Goal: Register for event/course

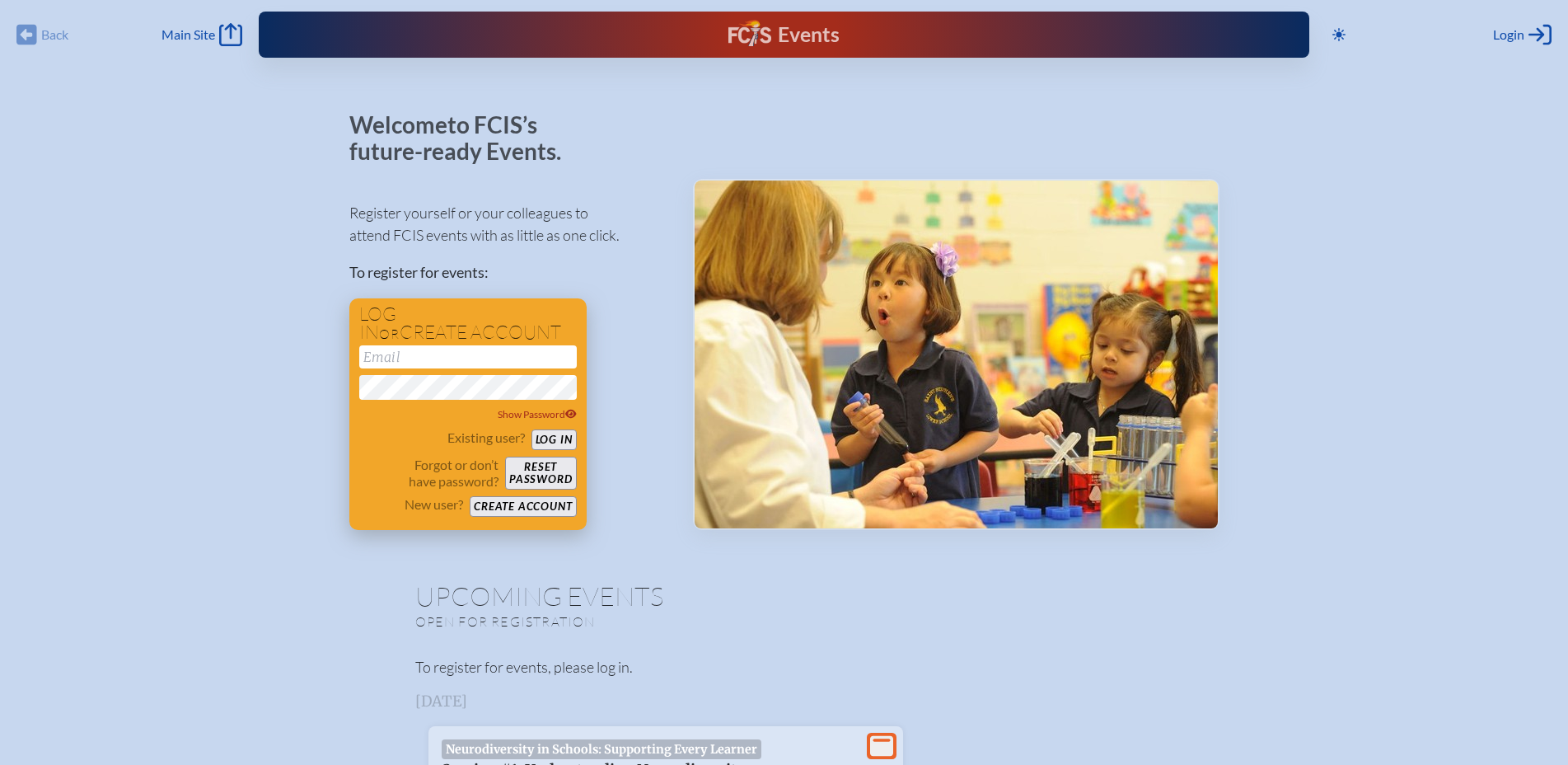
type input "[EMAIL_ADDRESS][DOMAIN_NAME]"
click at [548, 431] on button "Log in" at bounding box center [554, 440] width 45 height 21
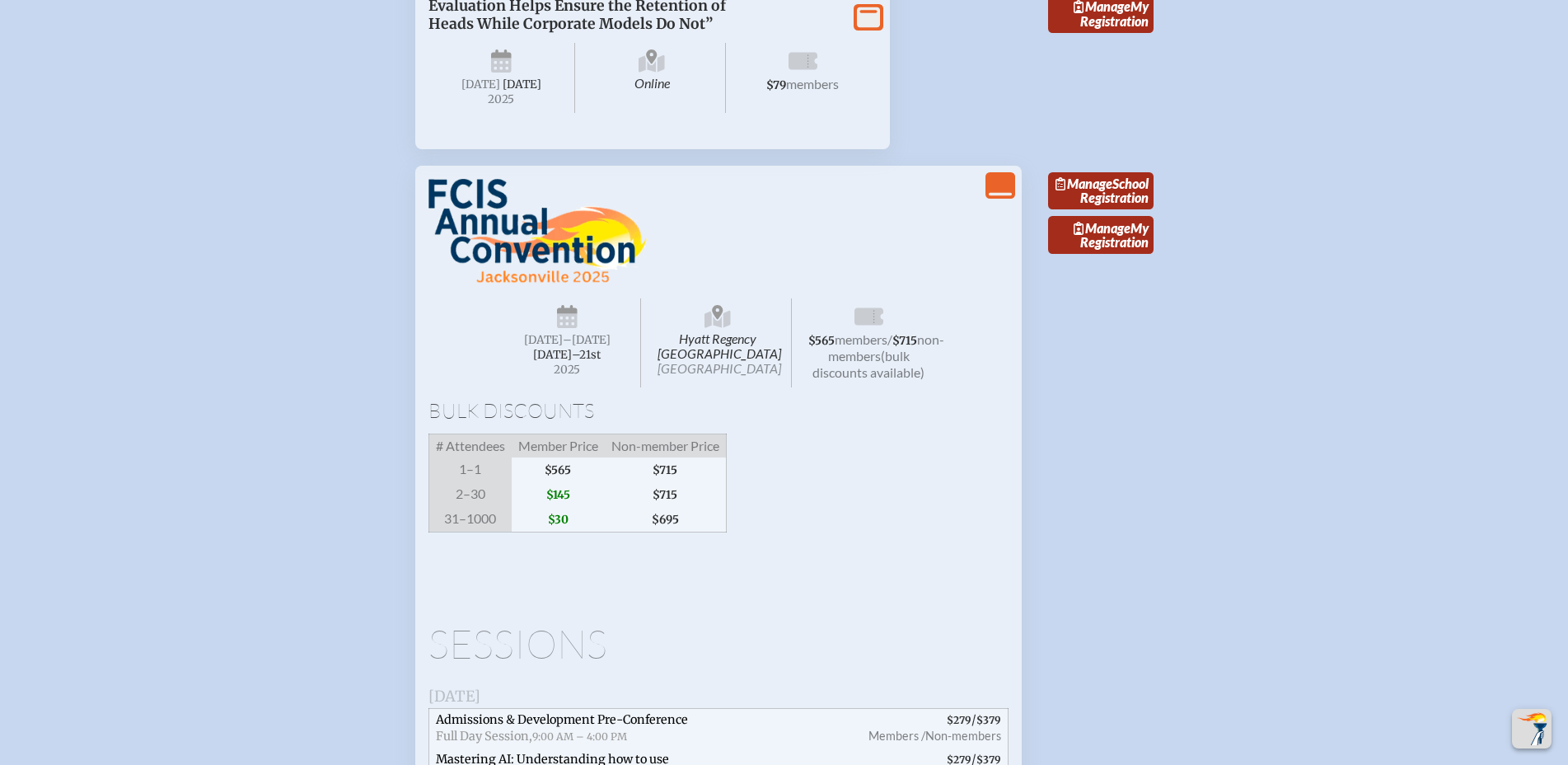
scroll to position [2550, 0]
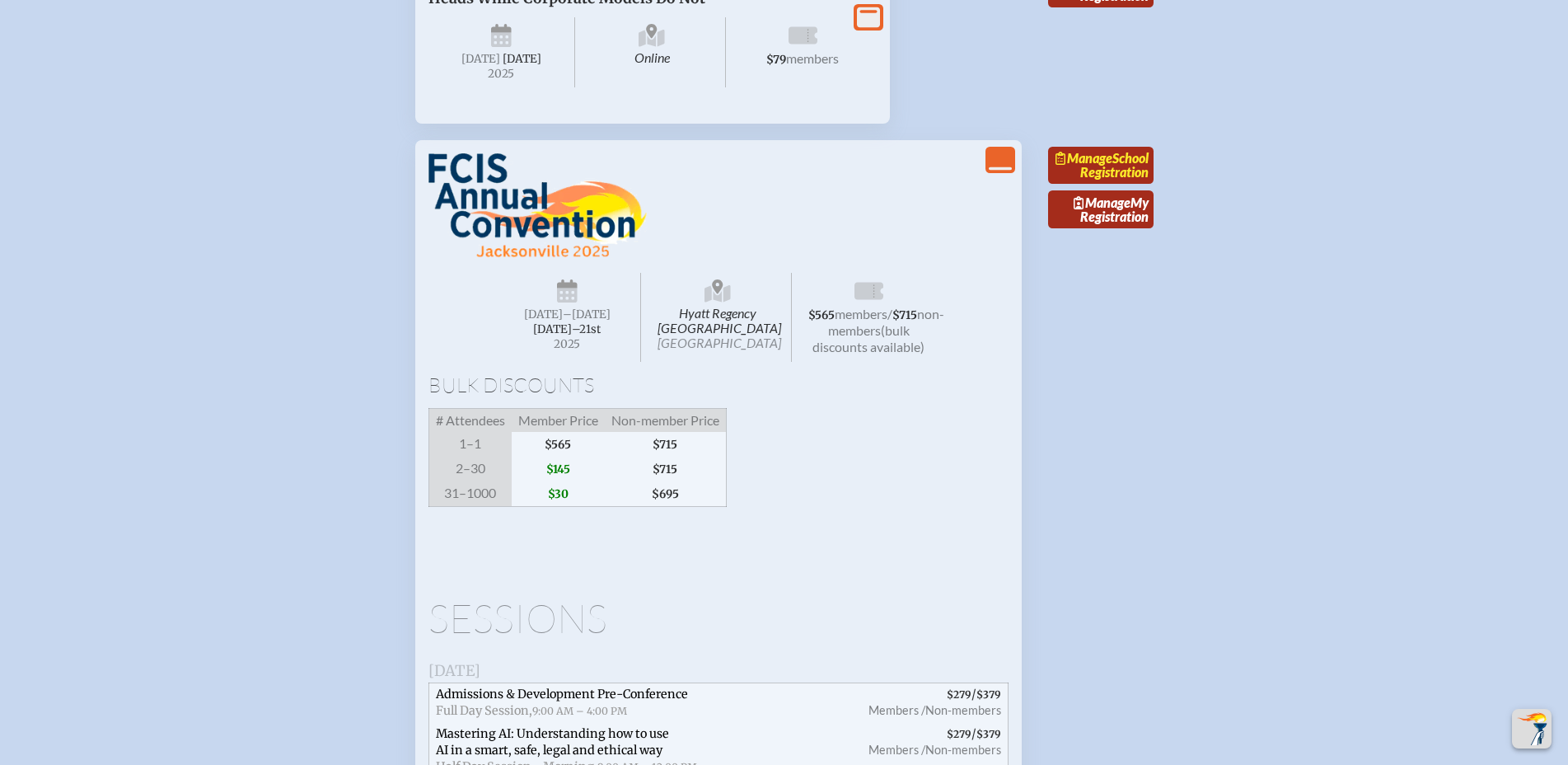
click at [1128, 184] on link "Manage School Registration" at bounding box center [1100, 165] width 106 height 38
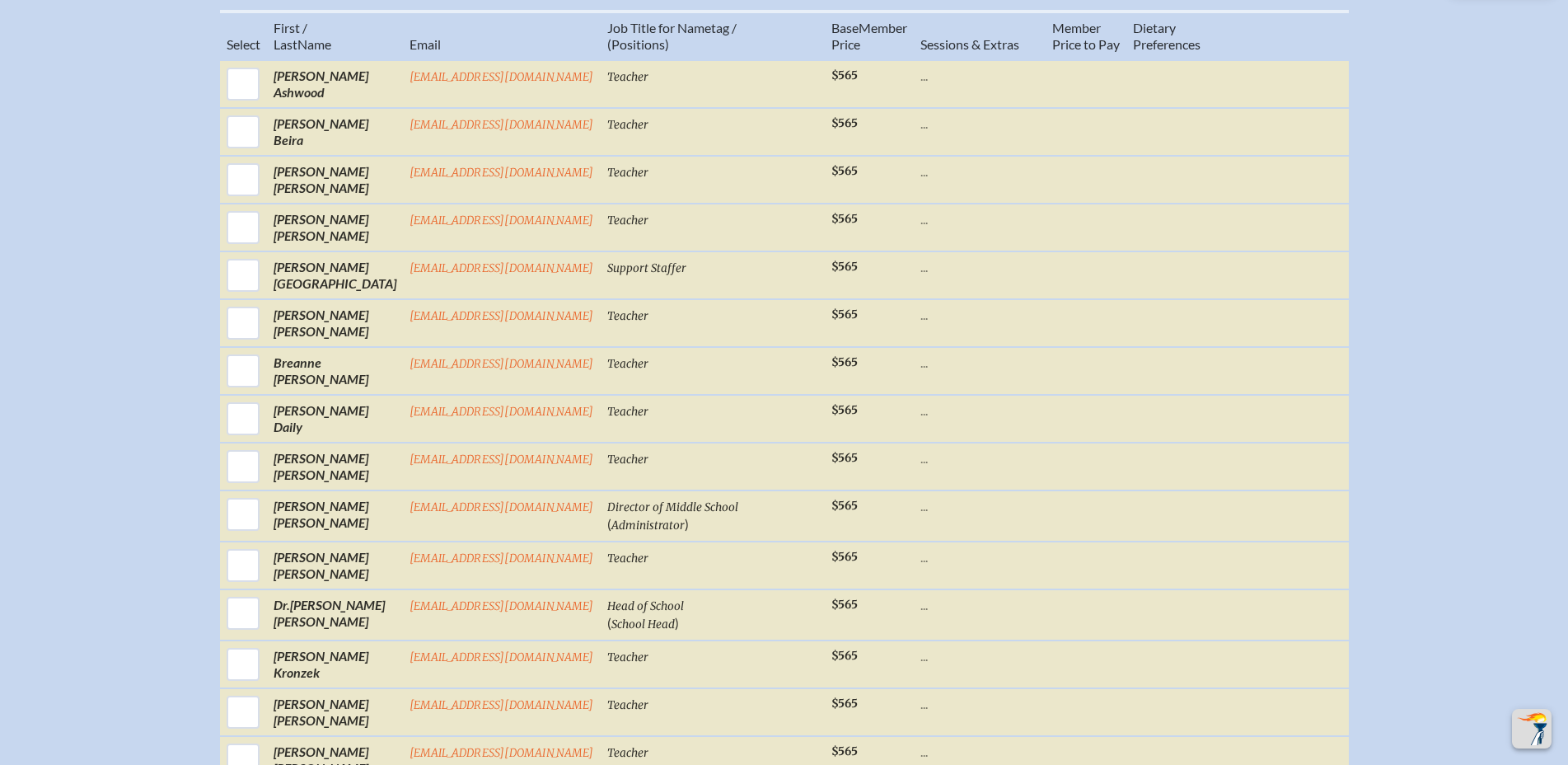
scroll to position [762, 0]
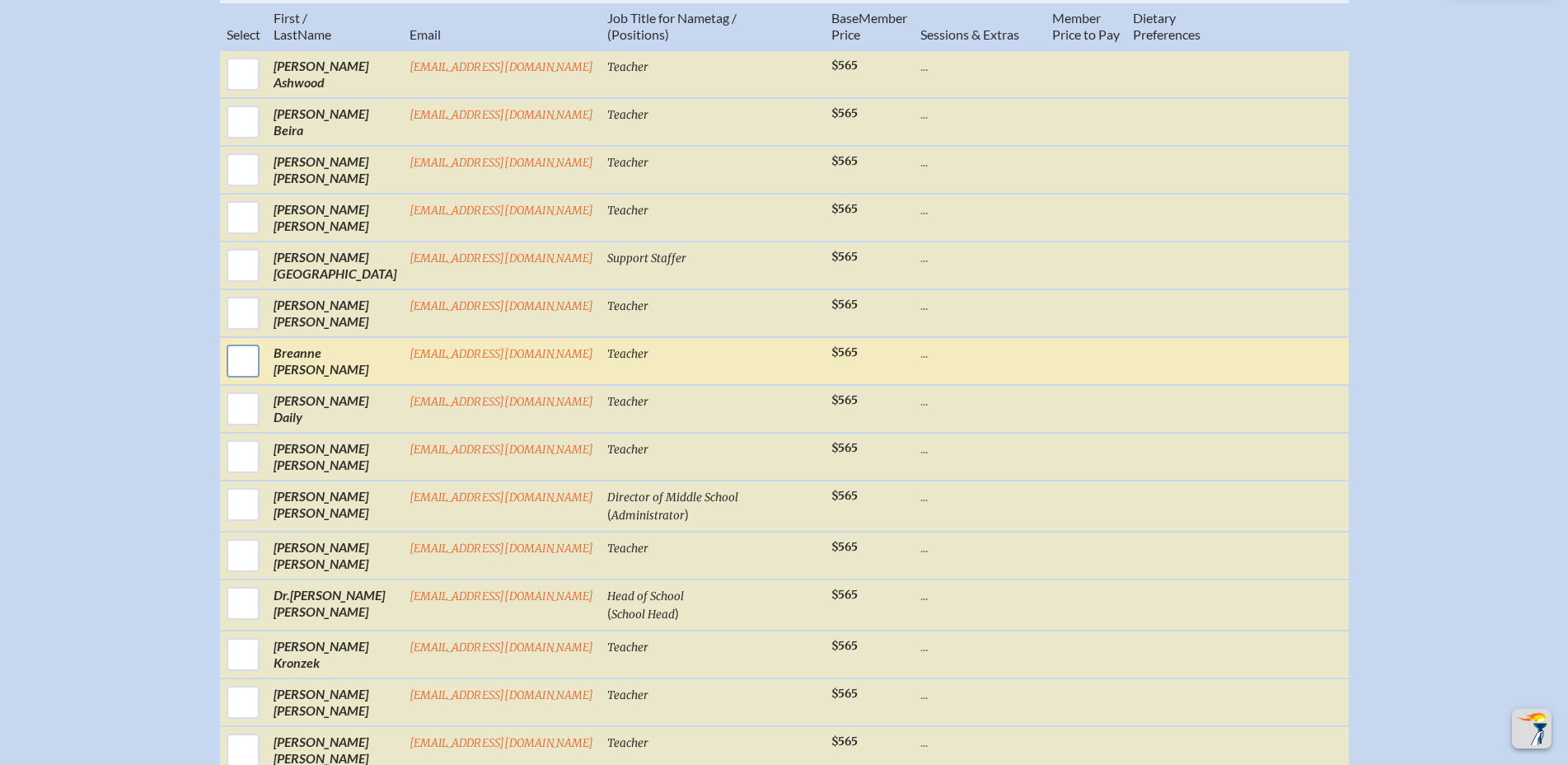
click at [252, 381] on input "checkbox" at bounding box center [243, 360] width 41 height 41
checkbox input "true"
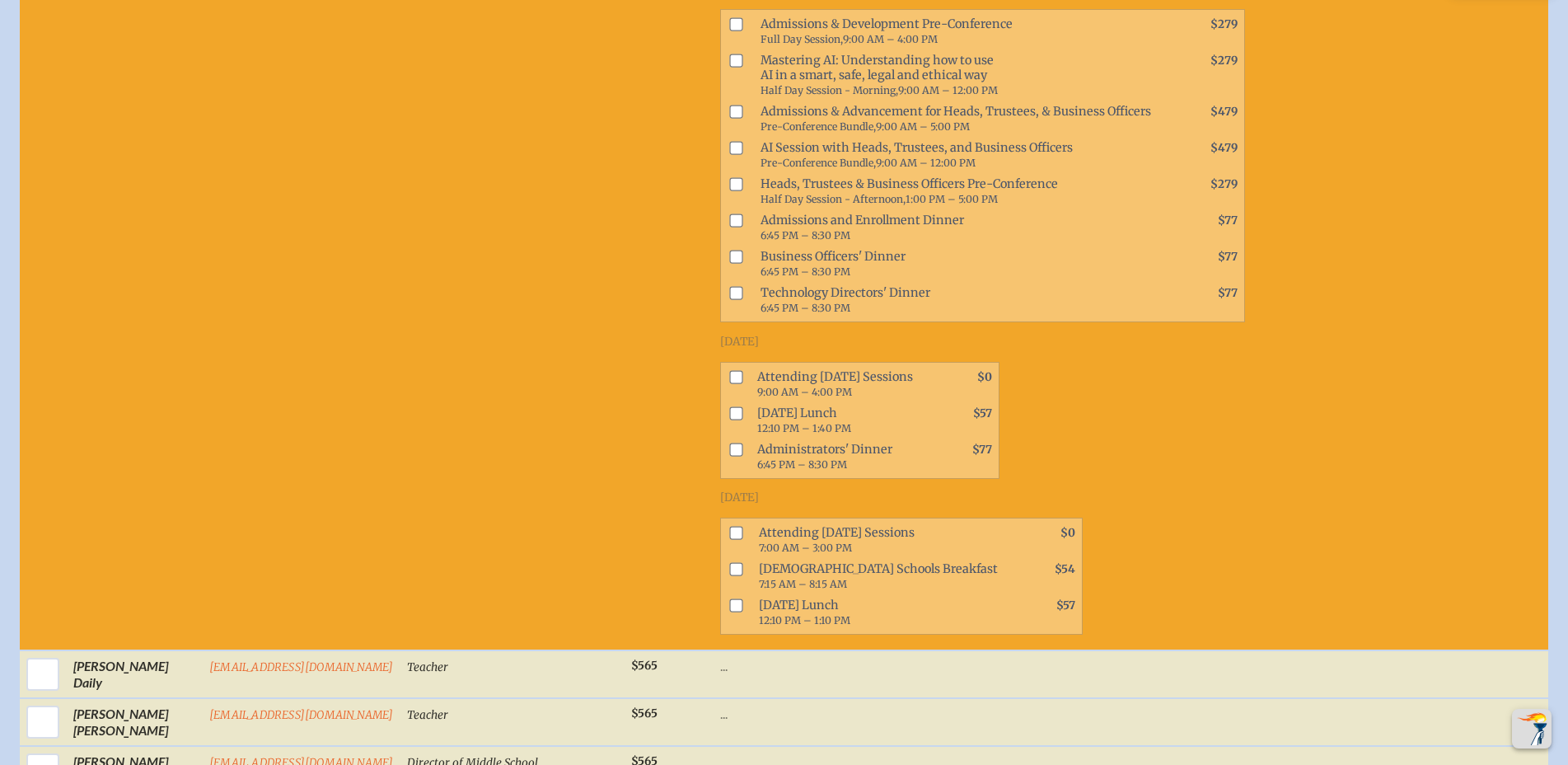
scroll to position [1188, 0]
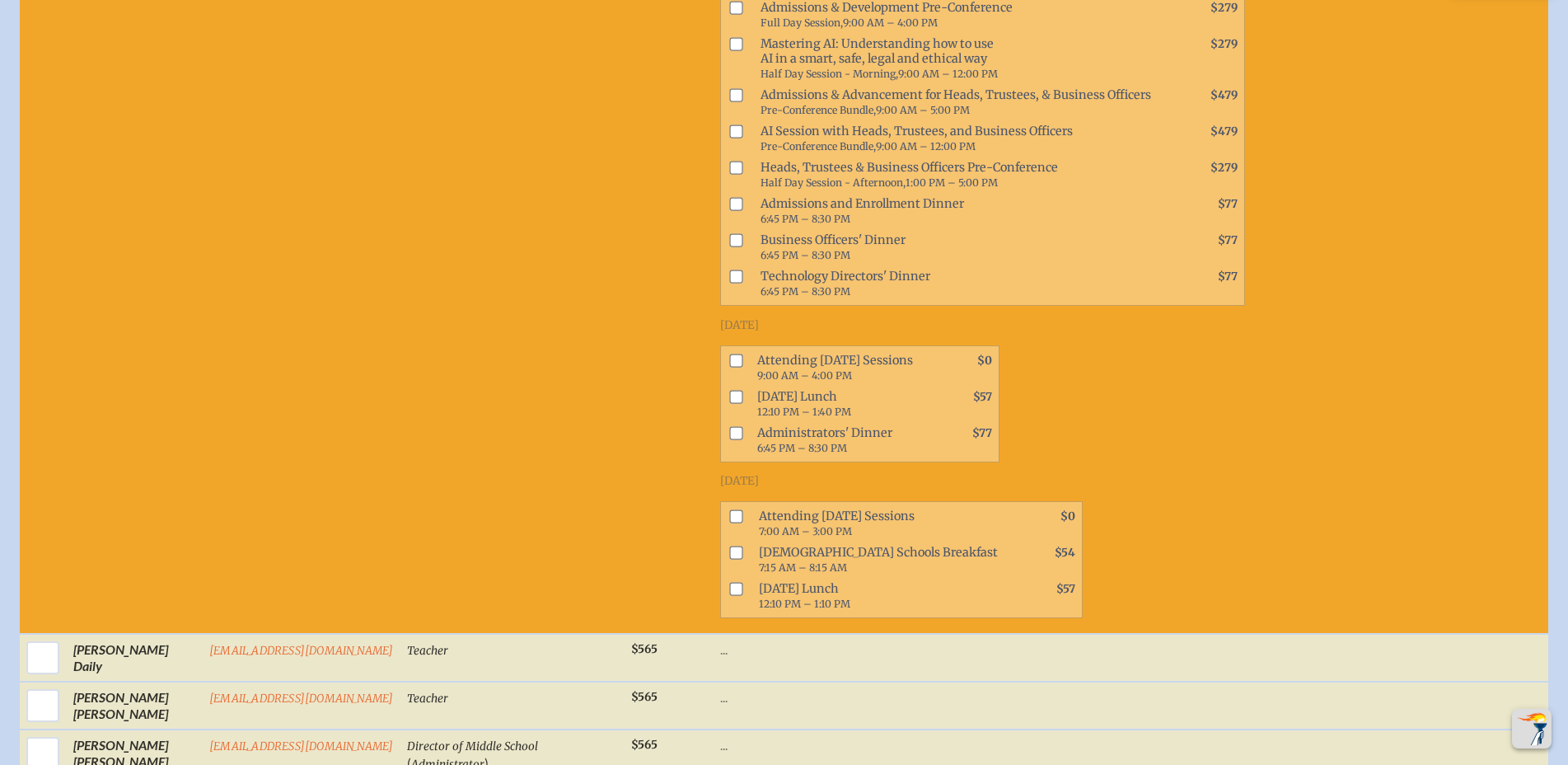
click at [729, 367] on input "checkbox" at bounding box center [735, 359] width 13 height 13
checkbox input "true"
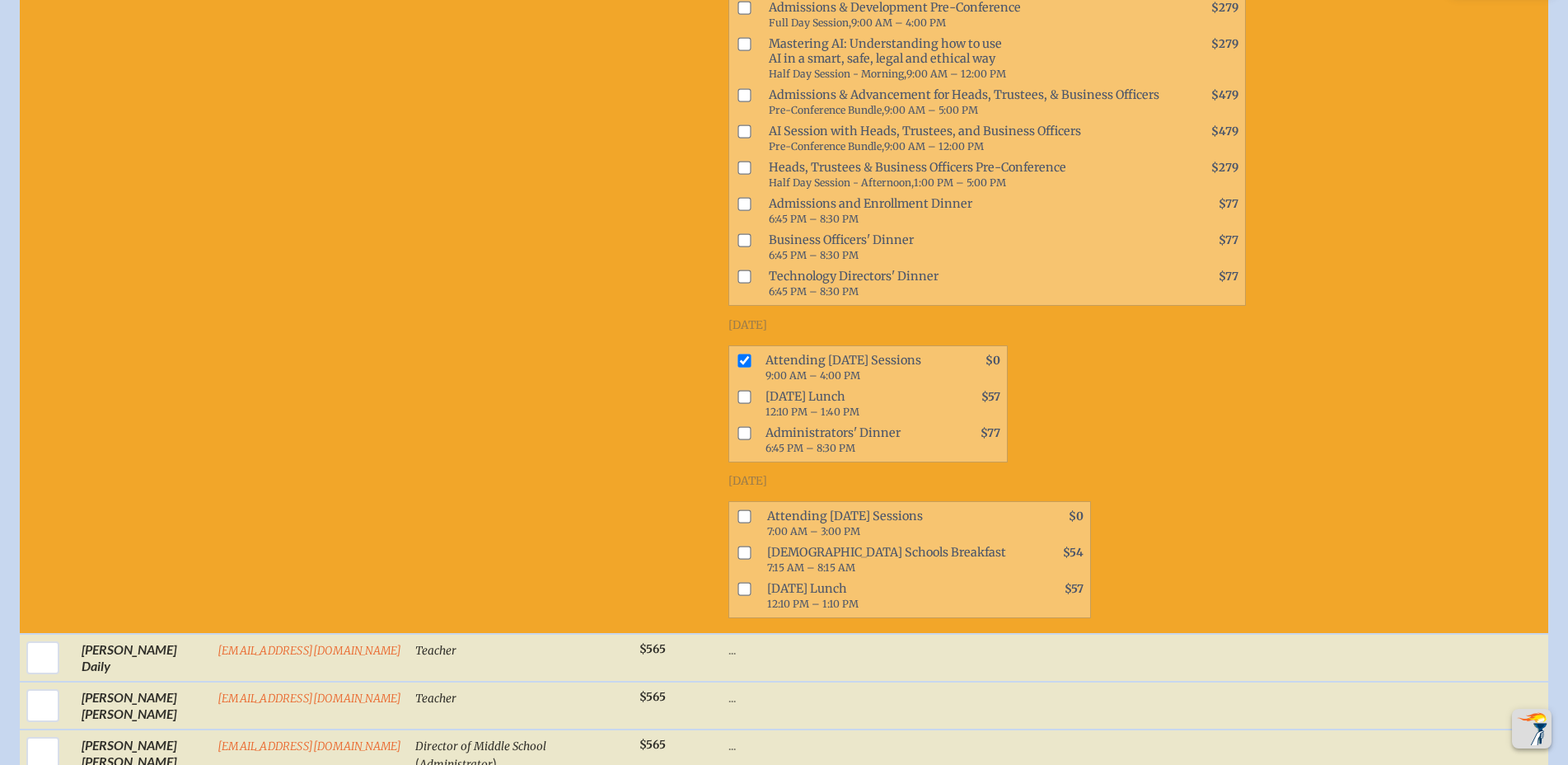
click at [738, 439] on input "checkbox" at bounding box center [744, 432] width 13 height 13
checkbox input "true"
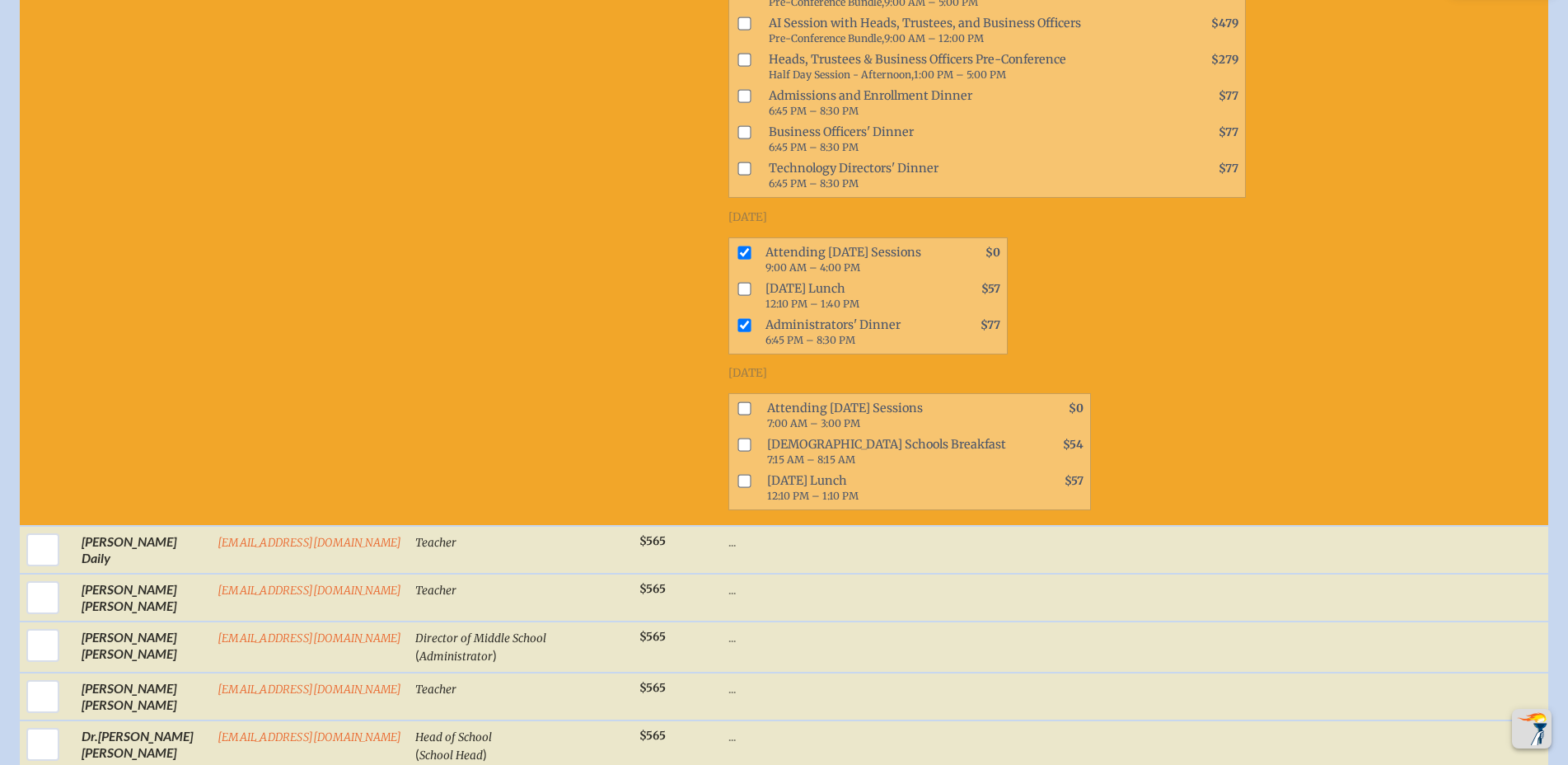
scroll to position [1342, 0]
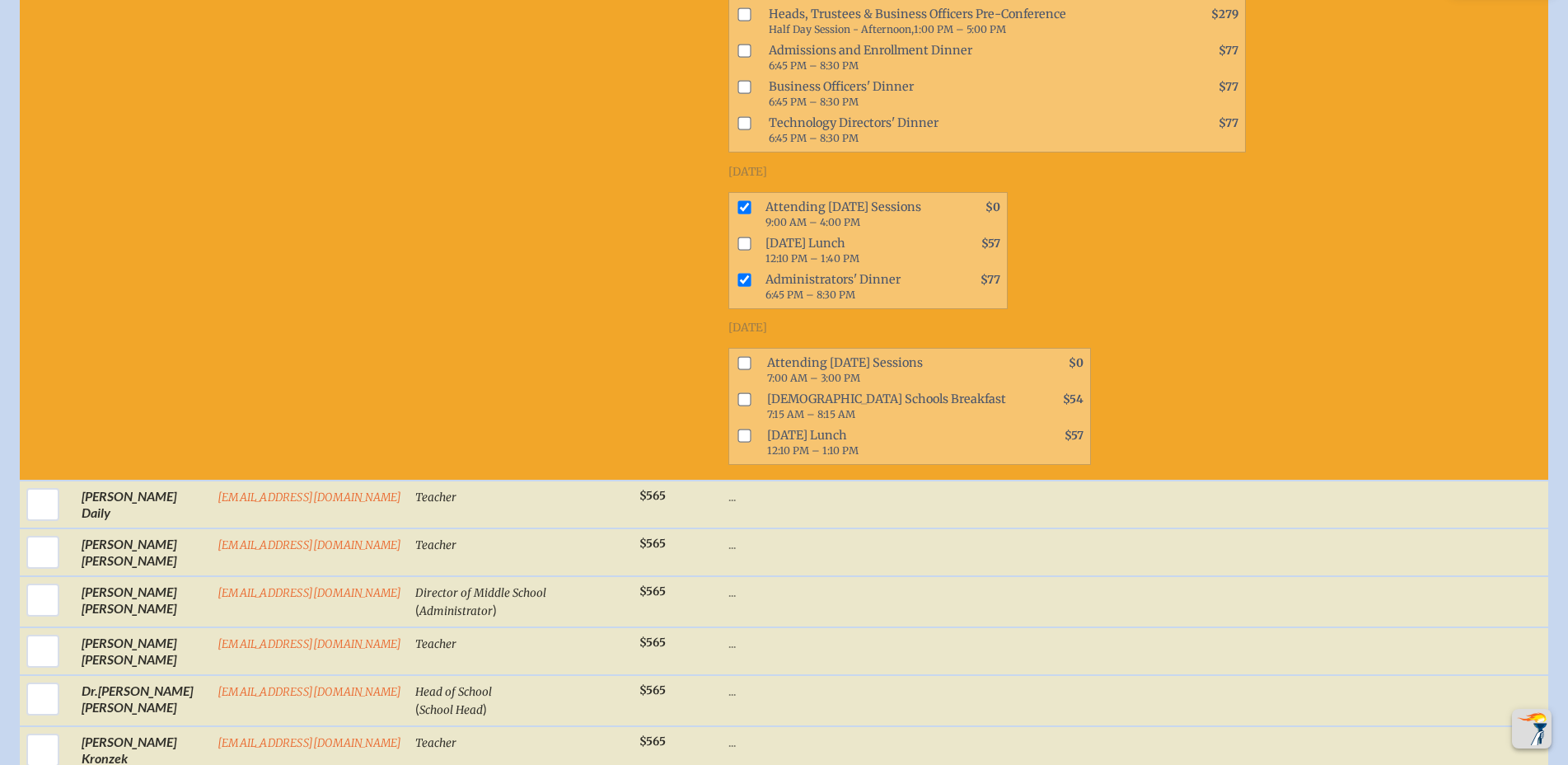
click at [738, 369] on input "checkbox" at bounding box center [744, 362] width 13 height 13
checkbox input "true"
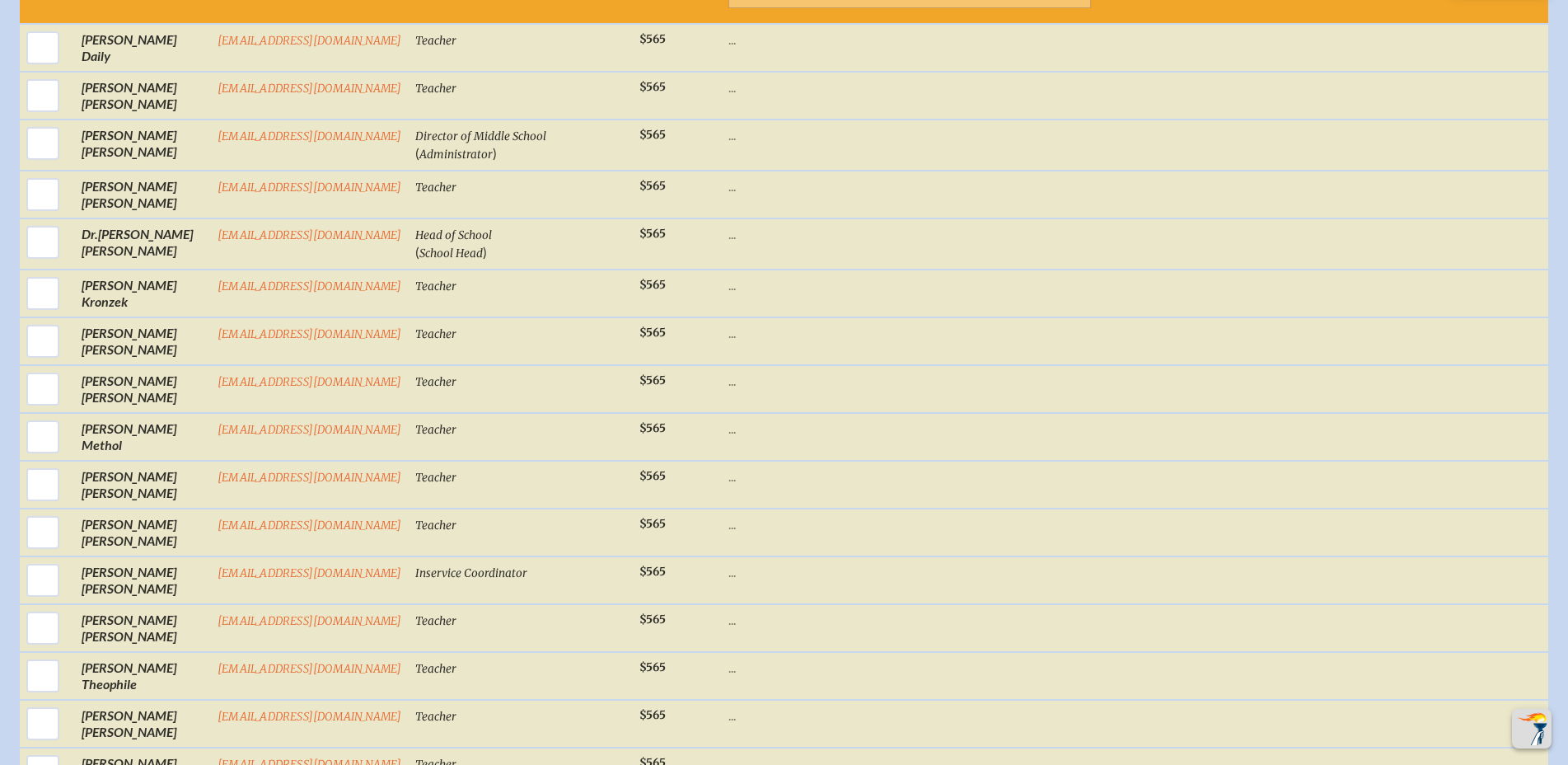
scroll to position [1794, 0]
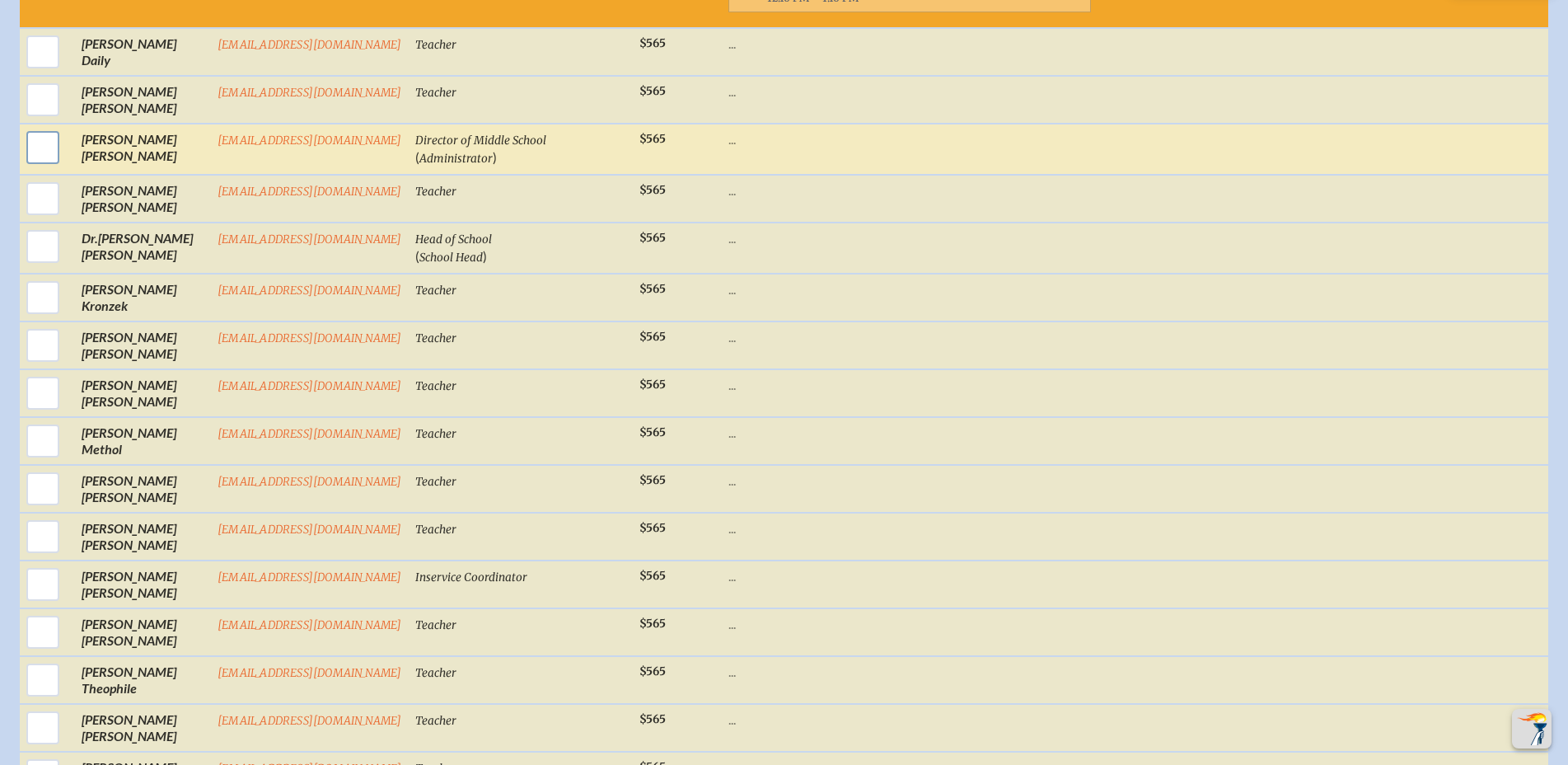
click at [34, 157] on input "checkbox" at bounding box center [42, 147] width 41 height 41
checkbox input "true"
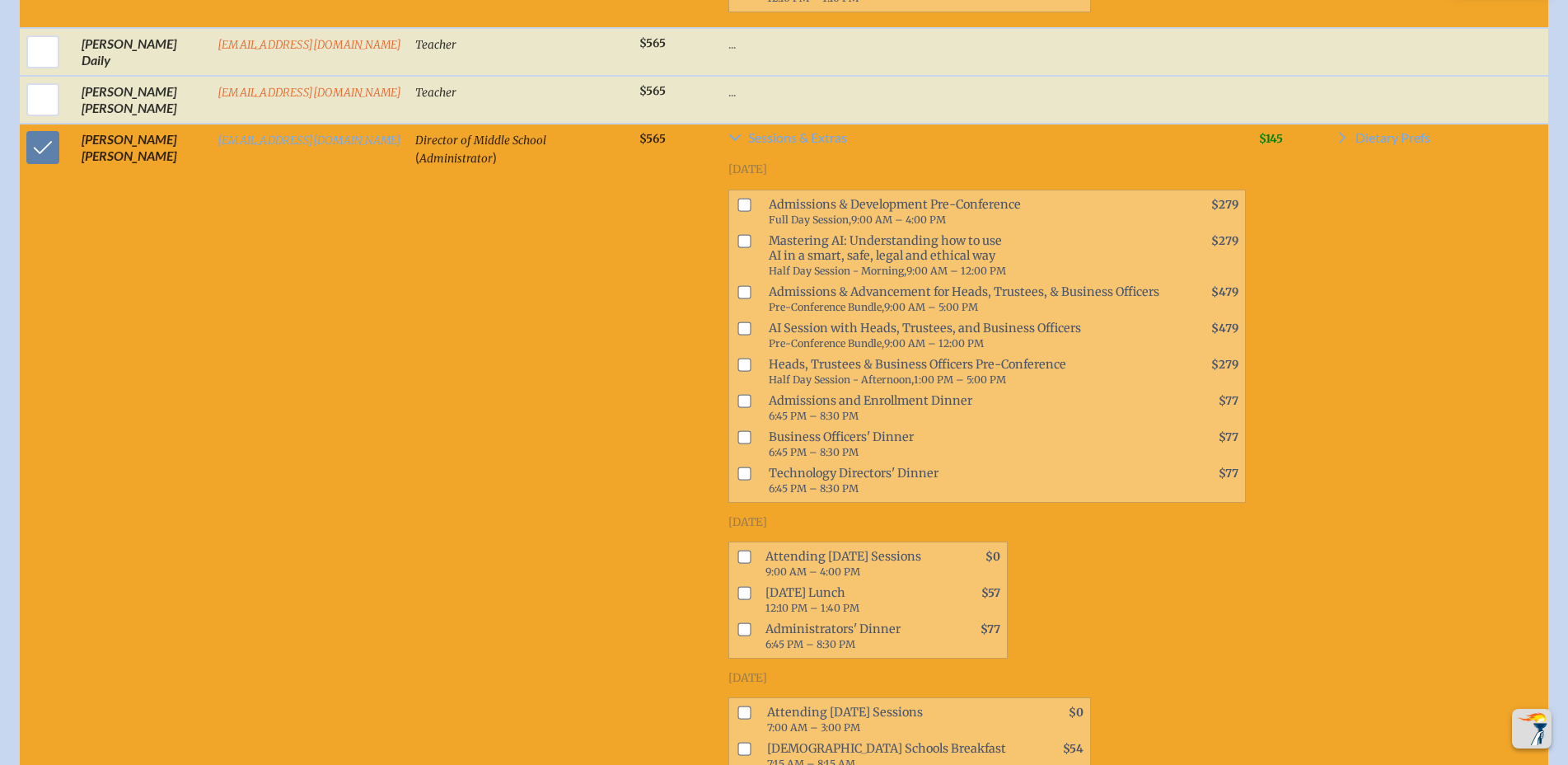
click at [738, 564] on input "checkbox" at bounding box center [744, 557] width 13 height 13
checkbox input "true"
drag, startPoint x: 718, startPoint y: 647, endPoint x: 743, endPoint y: 636, distance: 27.3
click at [738, 636] on input "checkbox" at bounding box center [744, 629] width 13 height 13
checkbox input "true"
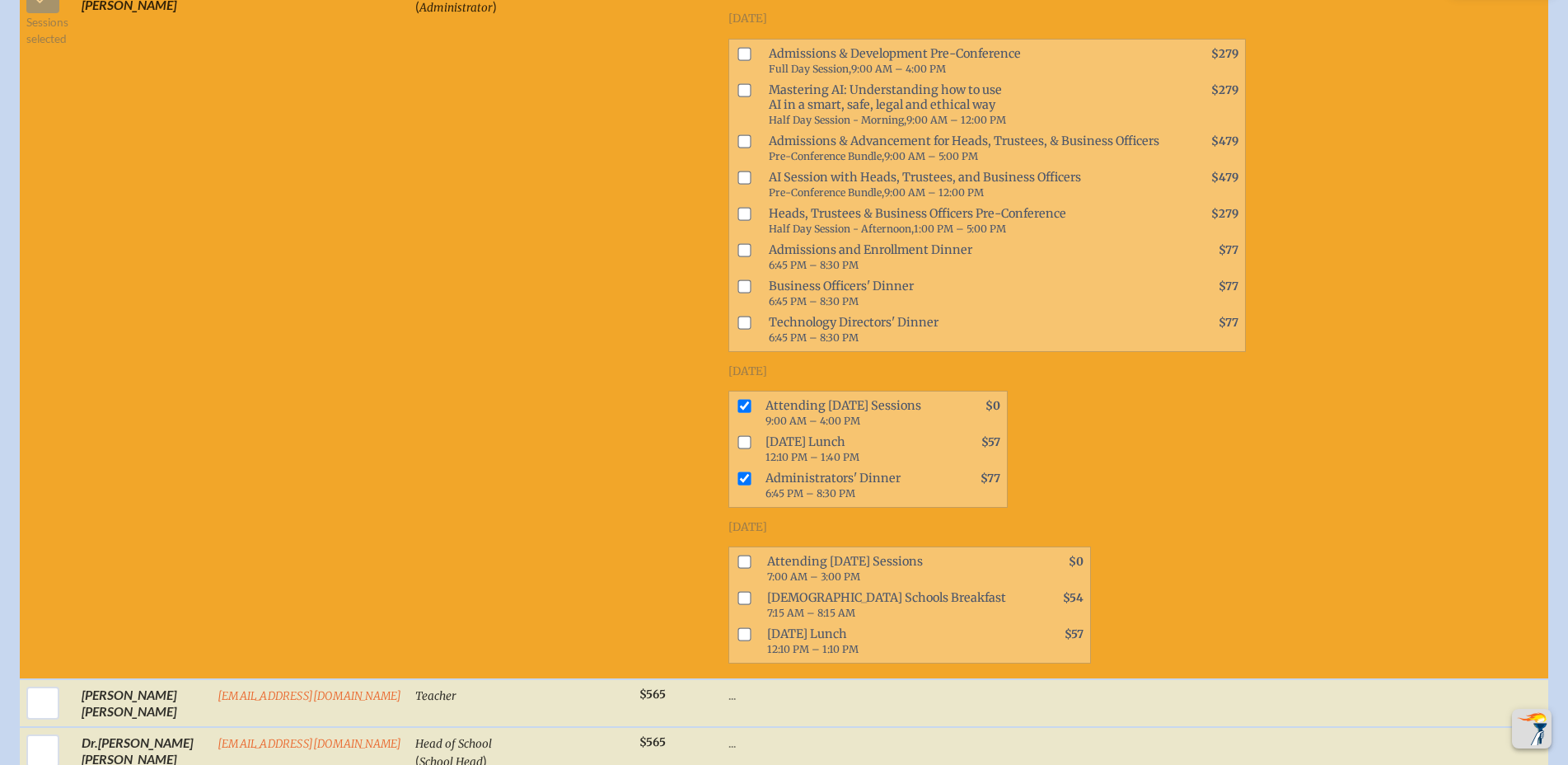
scroll to position [2077, 0]
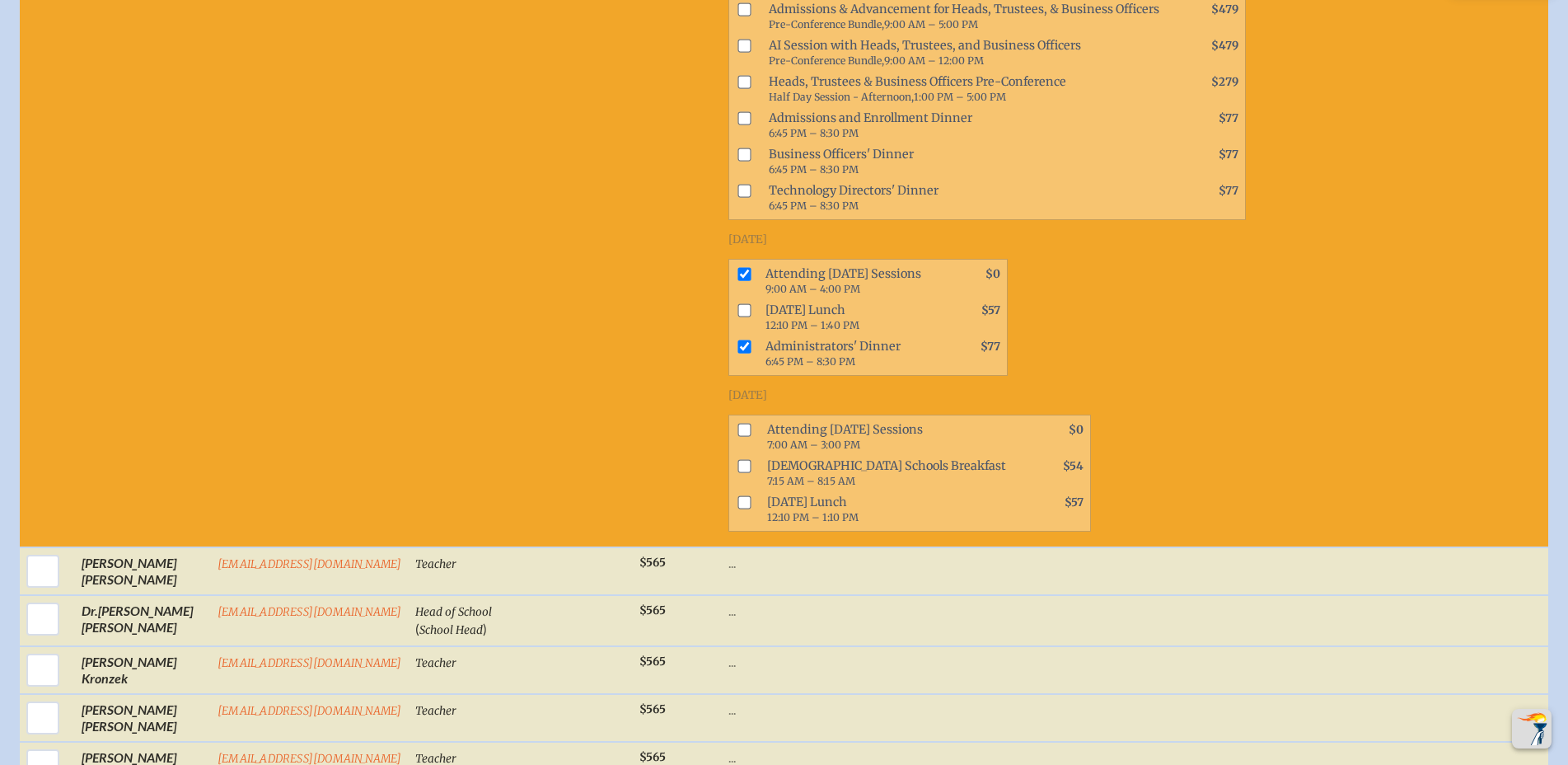
click at [738, 437] on input "checkbox" at bounding box center [744, 430] width 13 height 13
checkbox input "true"
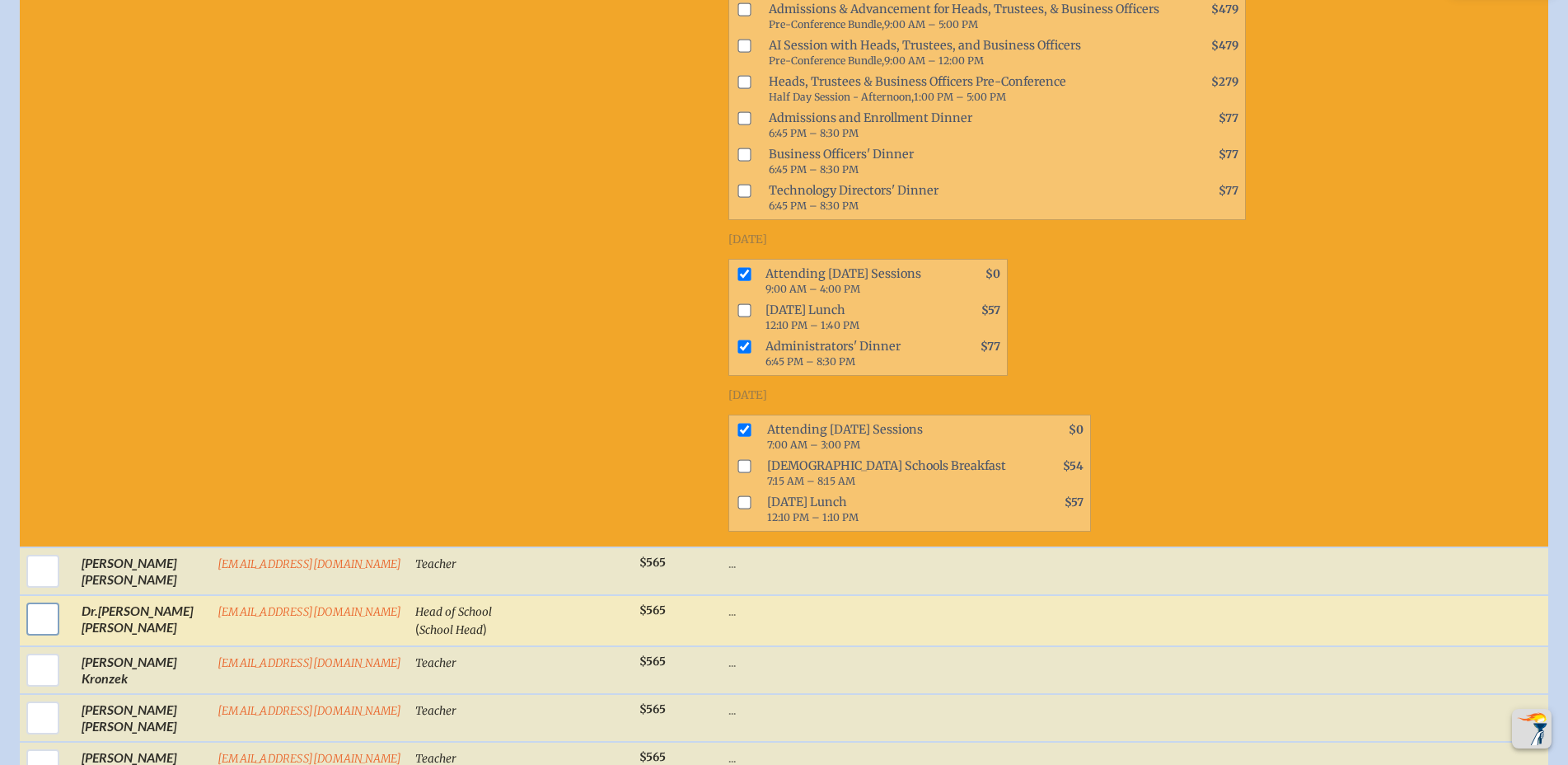
click at [36, 639] on input "checkbox" at bounding box center [42, 618] width 41 height 41
checkbox input "true"
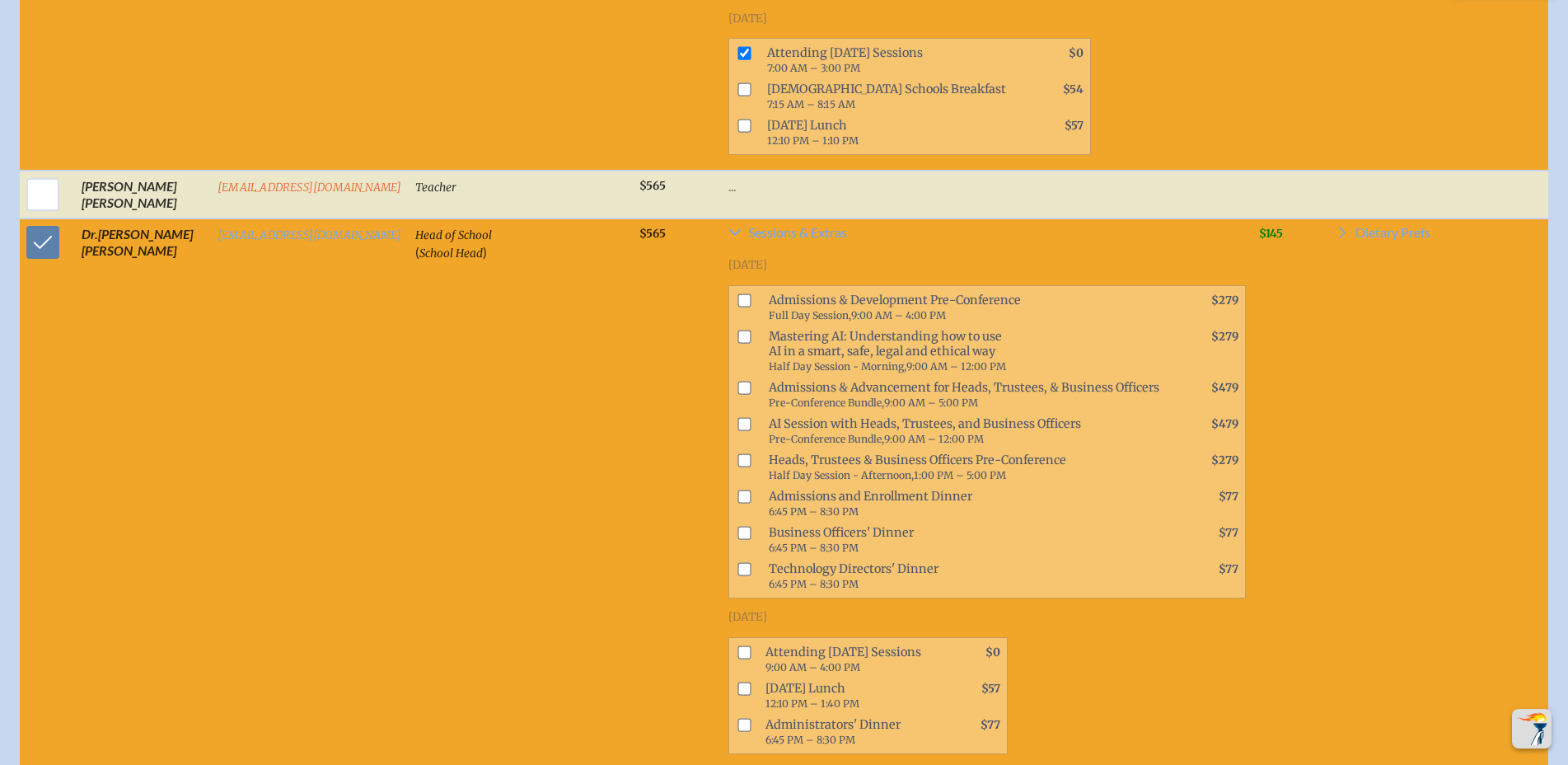
scroll to position [2470, 0]
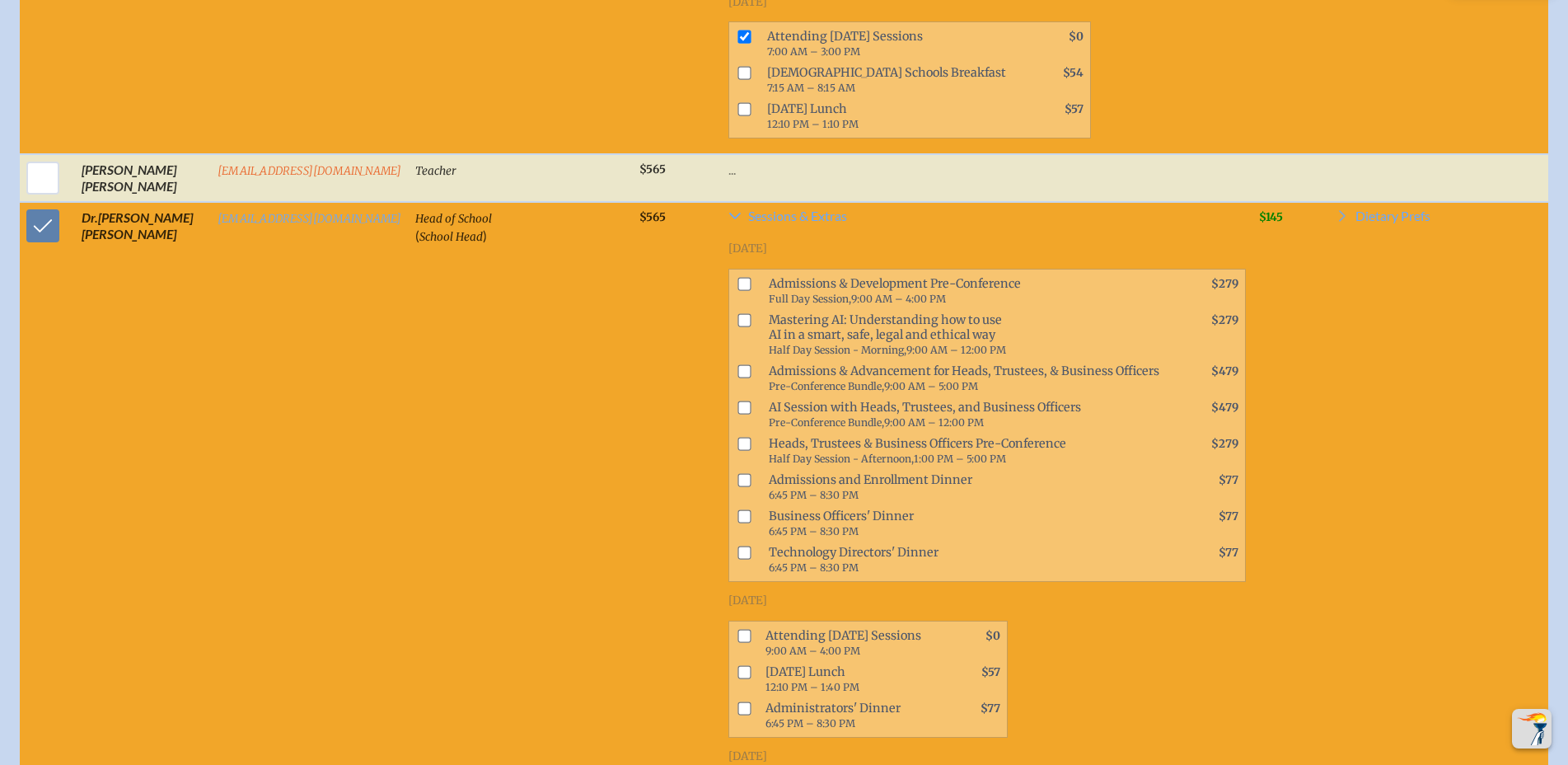
click at [738, 450] on input "checkbox" at bounding box center [744, 443] width 13 height 13
checkbox input "true"
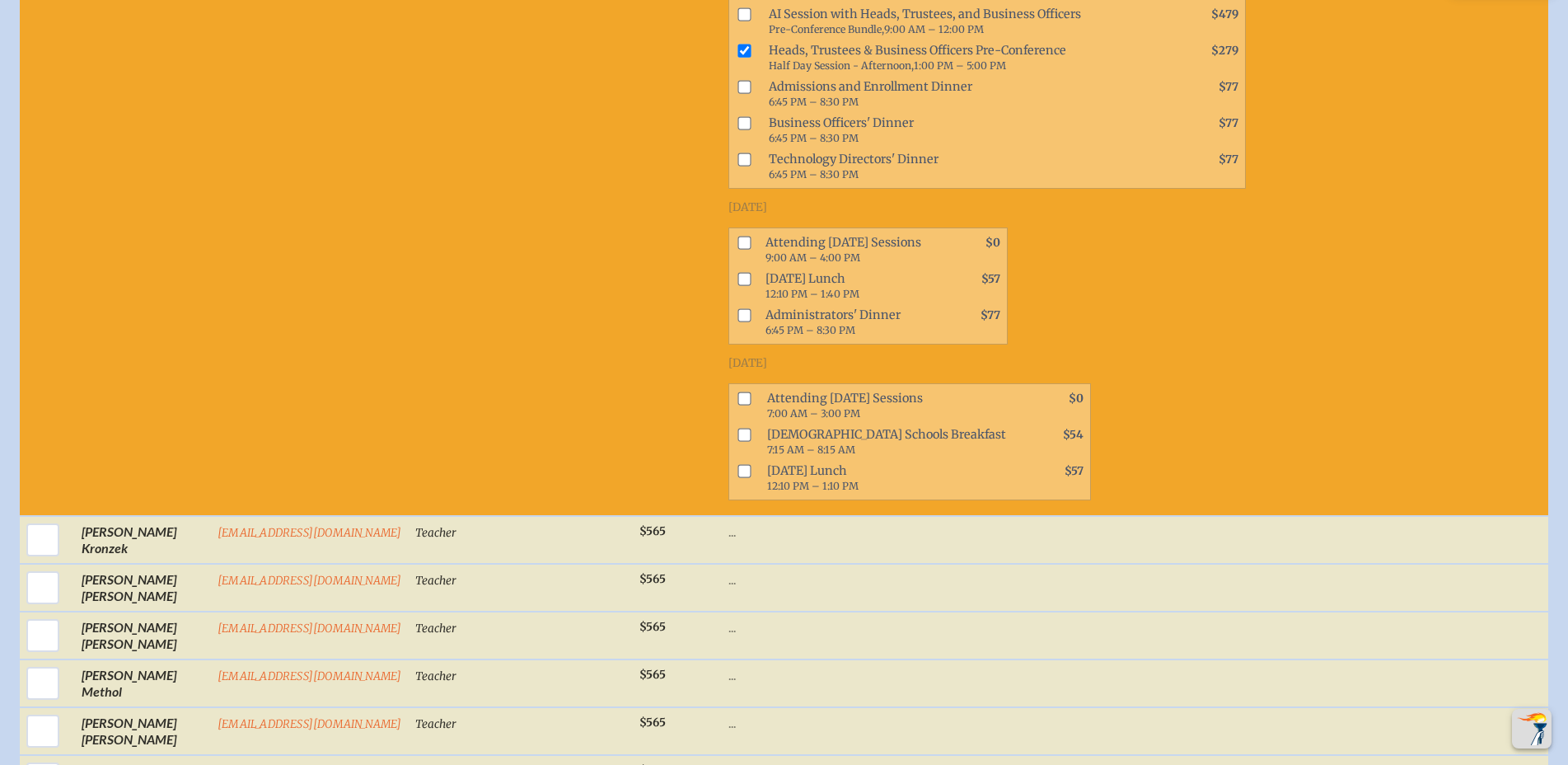
scroll to position [2869, 0]
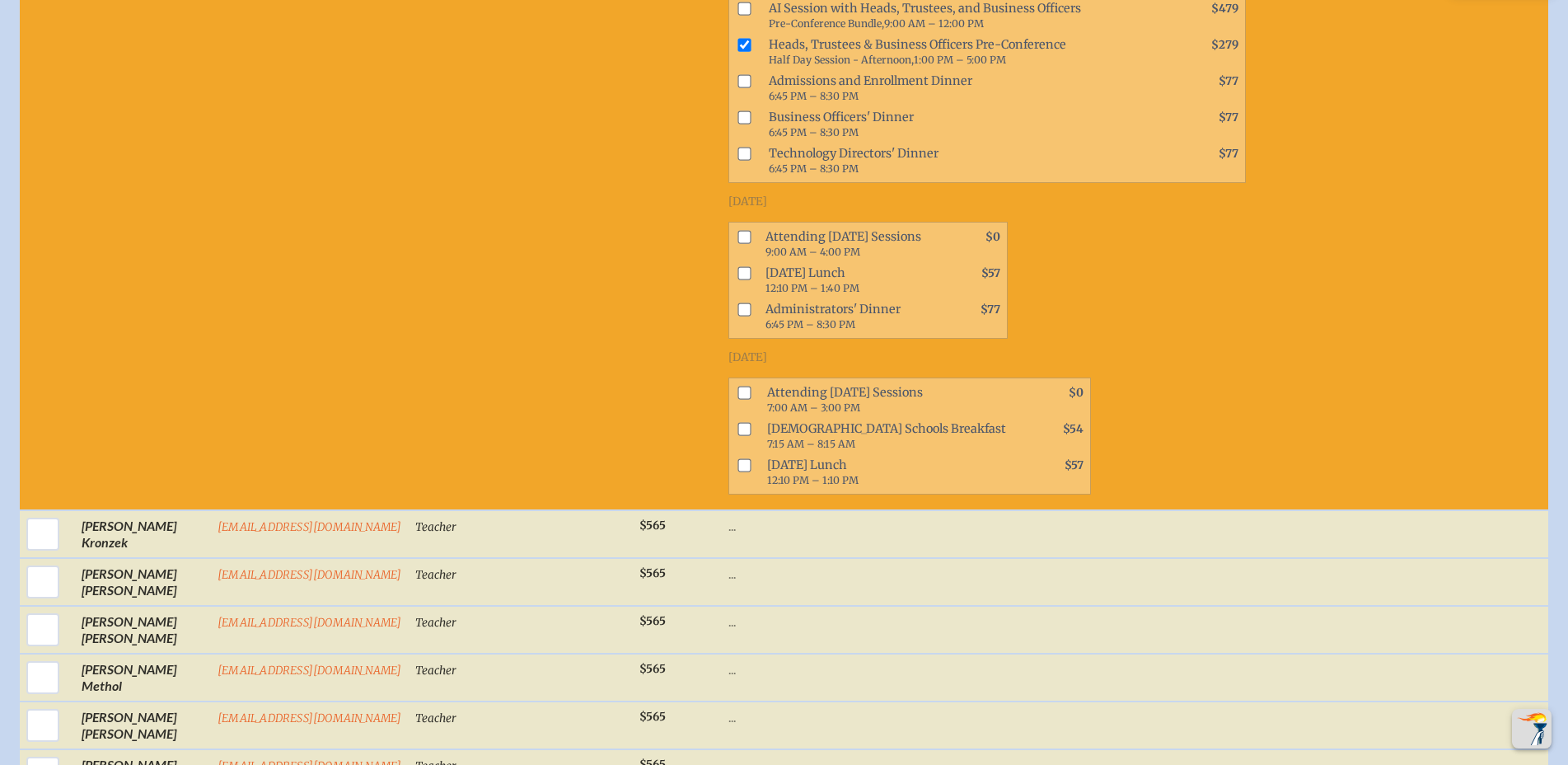
click at [738, 243] on input "checkbox" at bounding box center [744, 236] width 13 height 13
checkbox input "true"
click at [738, 316] on input "checkbox" at bounding box center [744, 309] width 13 height 13
checkbox input "true"
drag, startPoint x: 718, startPoint y: 406, endPoint x: 799, endPoint y: 462, distance: 98.5
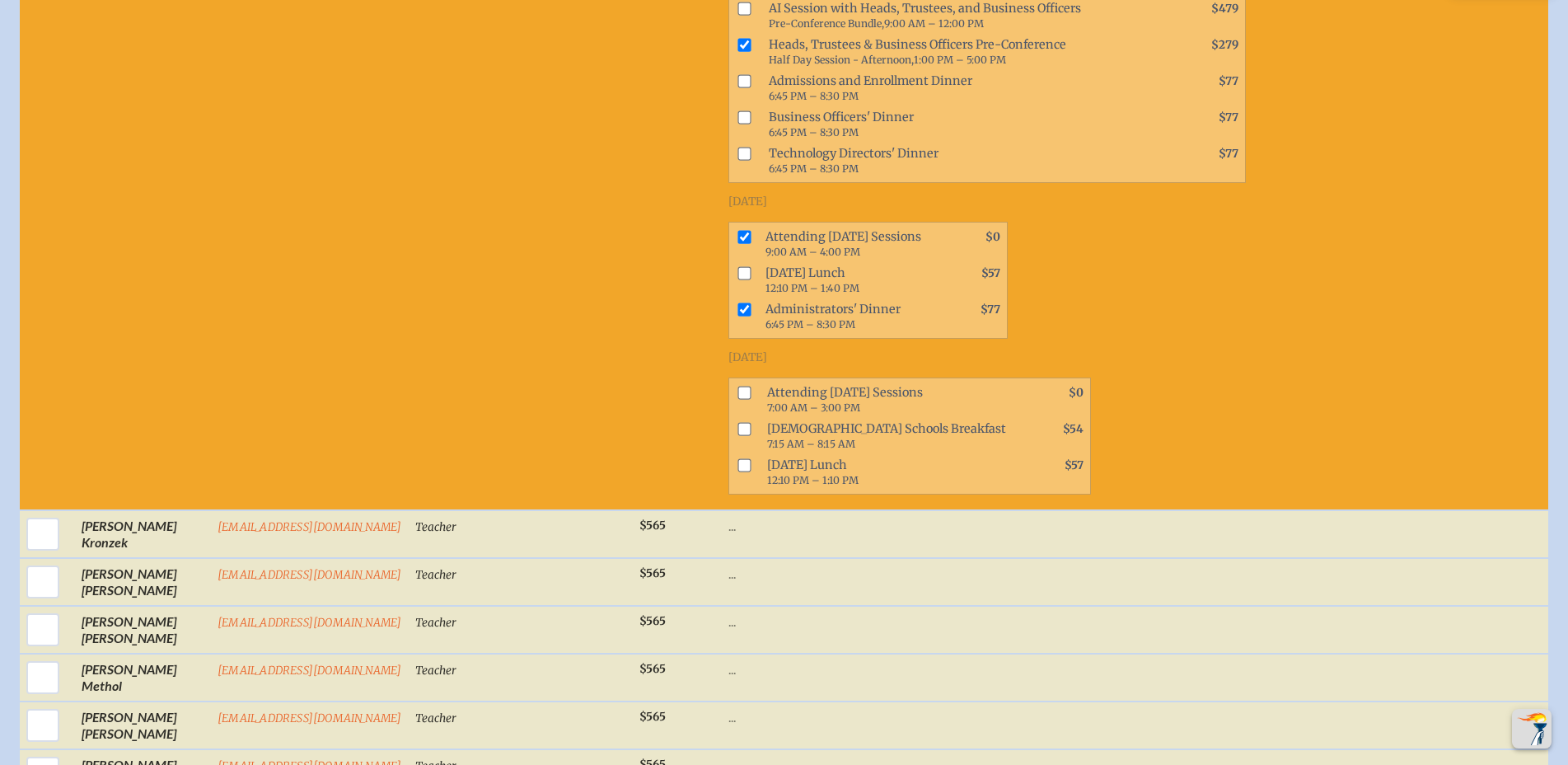
click at [738, 399] on input "checkbox" at bounding box center [744, 392] width 13 height 13
checkbox input "true"
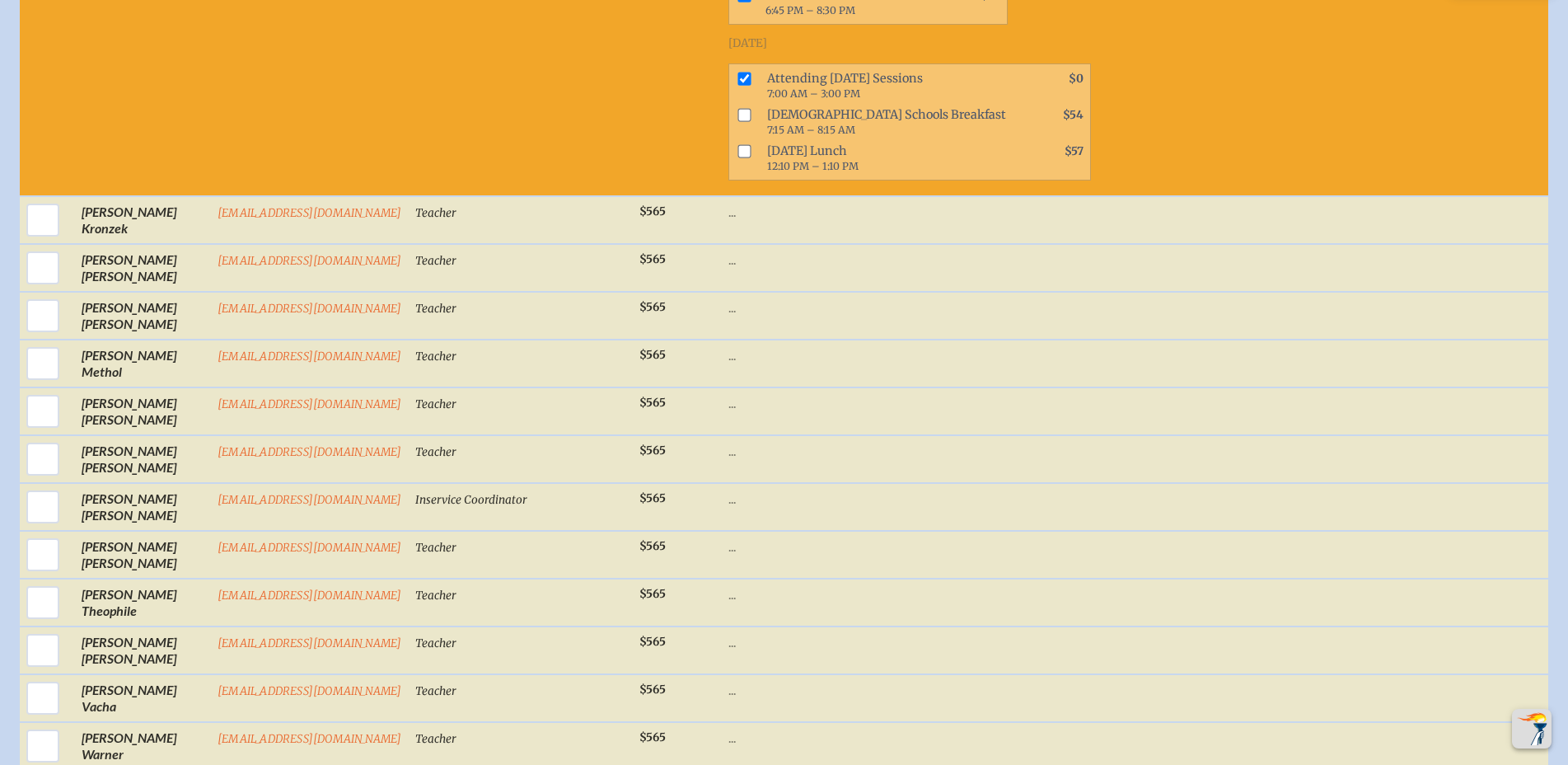
scroll to position [3201, 0]
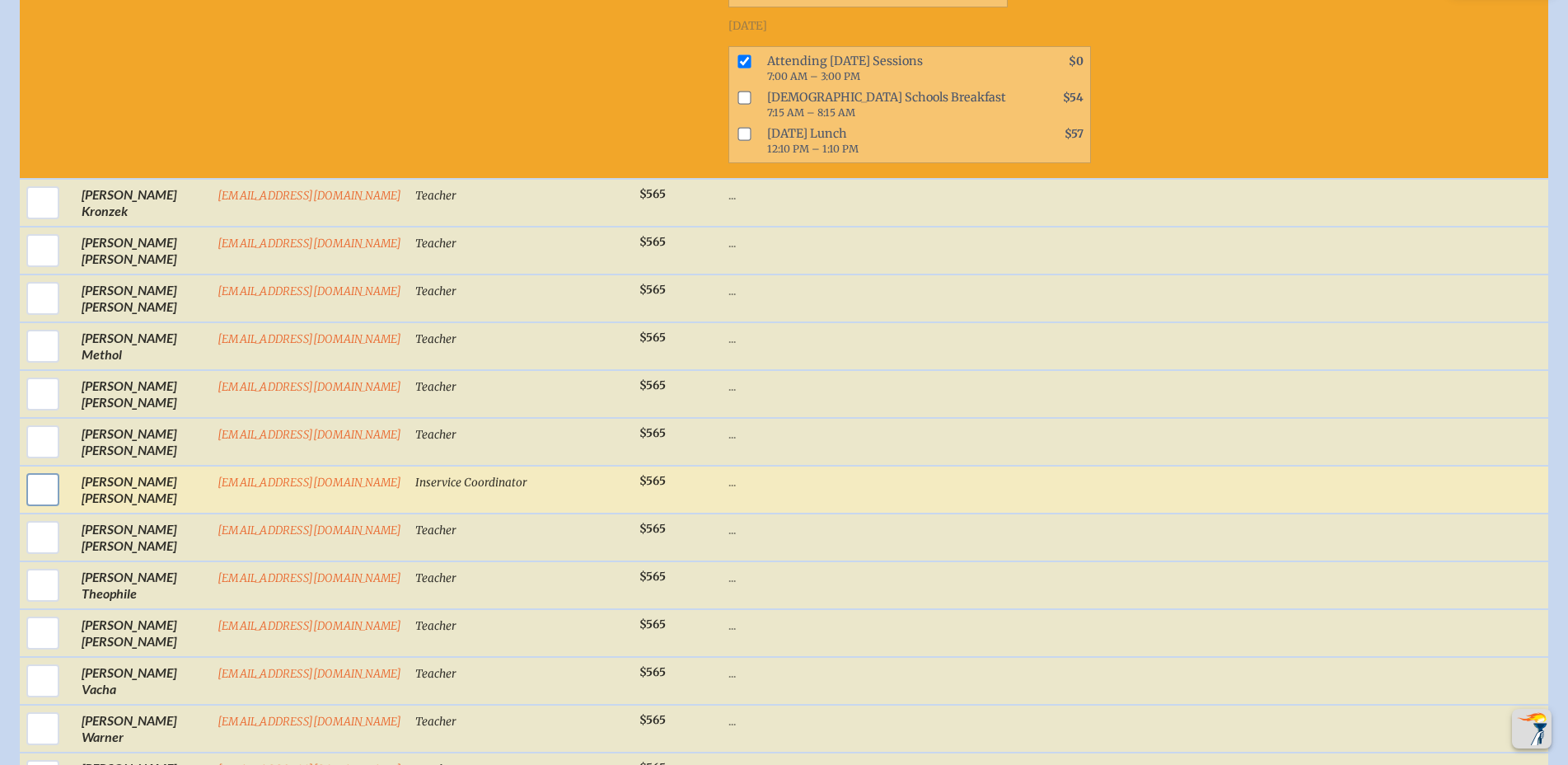
click at [28, 501] on input "checkbox" at bounding box center [42, 489] width 41 height 41
checkbox input "true"
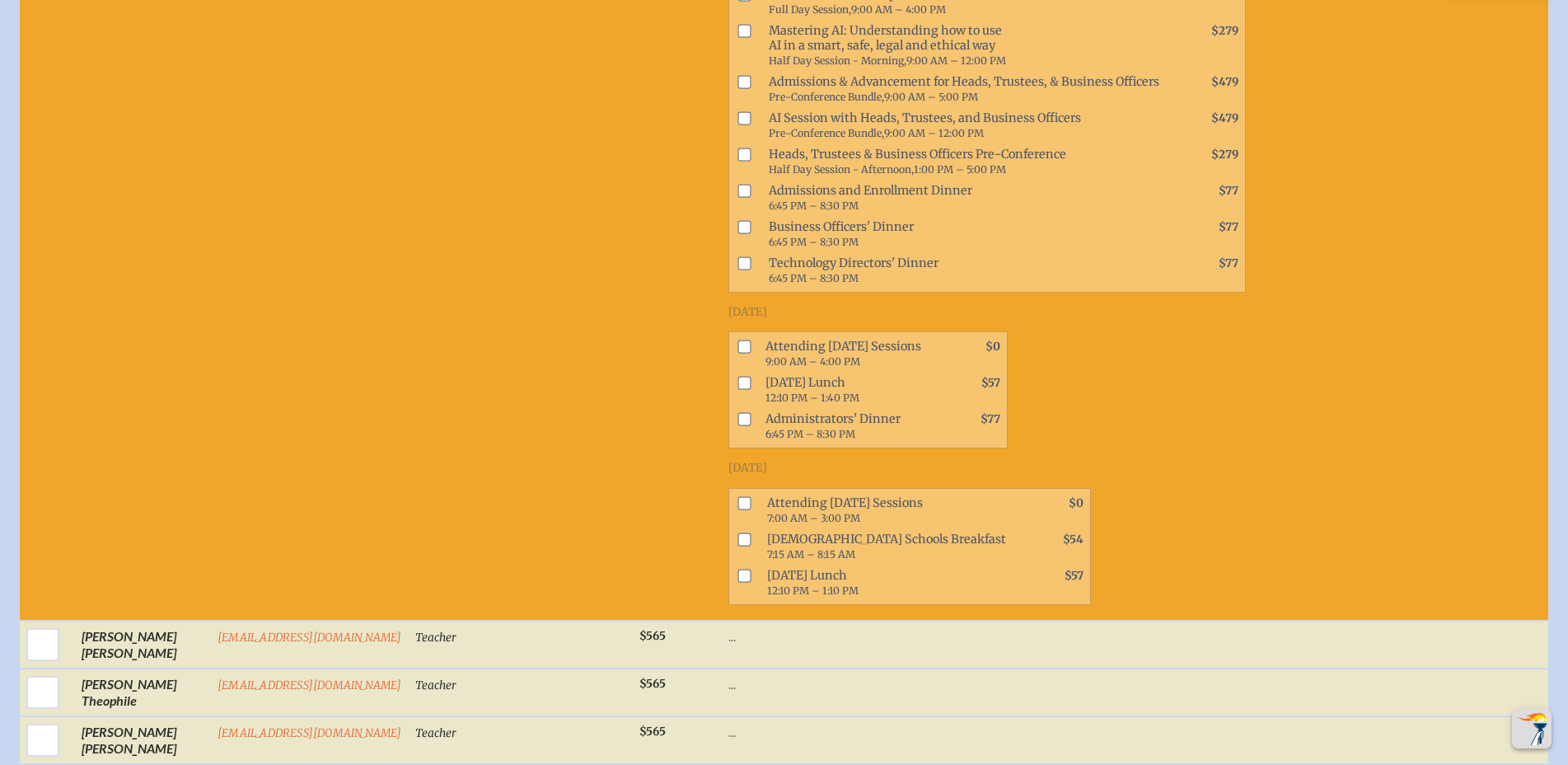
scroll to position [3784, 0]
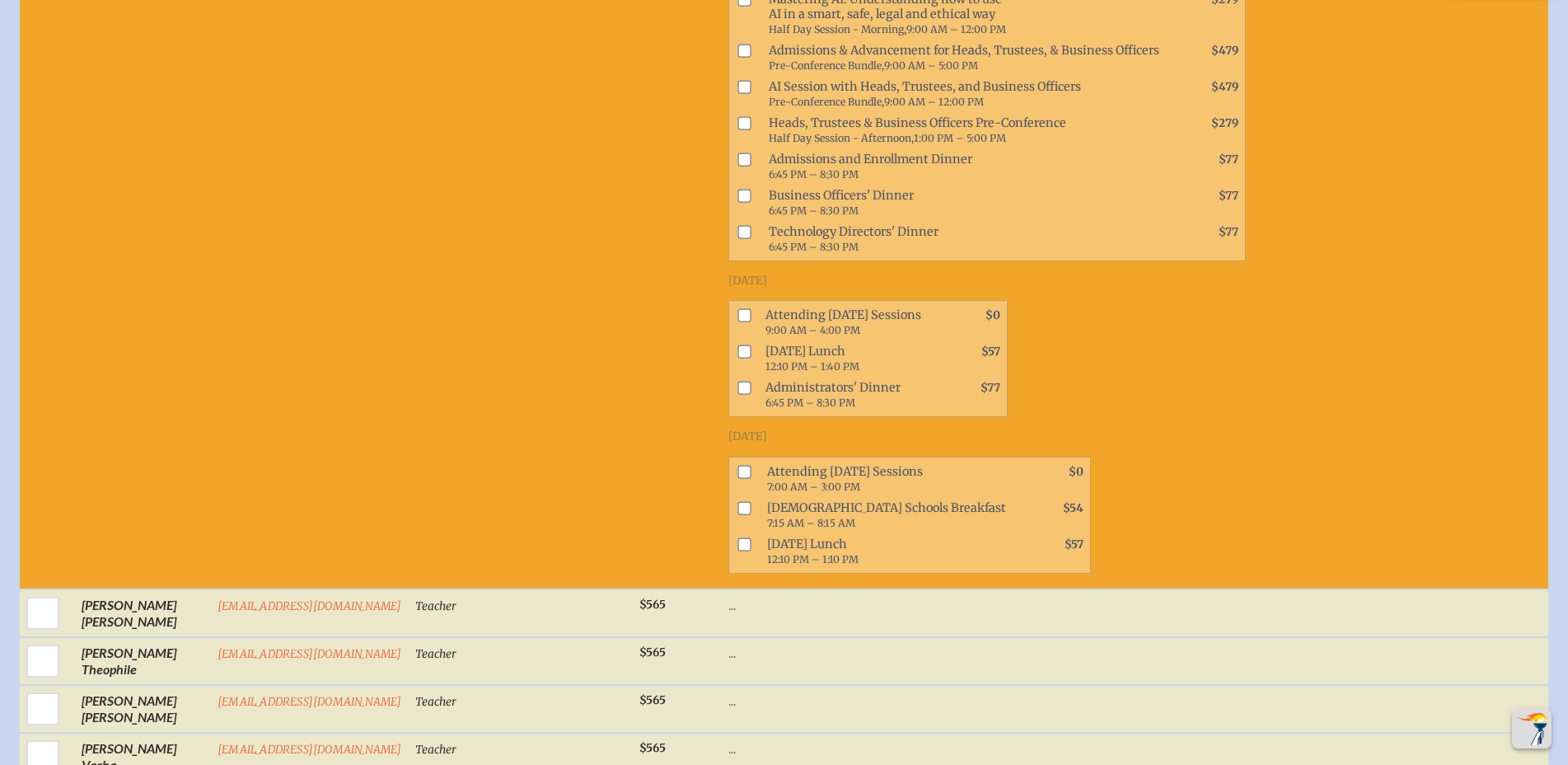
click at [738, 323] on input "checkbox" at bounding box center [744, 316] width 13 height 13
checkbox input "true"
click at [738, 395] on input "checkbox" at bounding box center [744, 387] width 13 height 13
checkbox input "true"
drag, startPoint x: 720, startPoint y: 485, endPoint x: 1332, endPoint y: 522, distance: 613.1
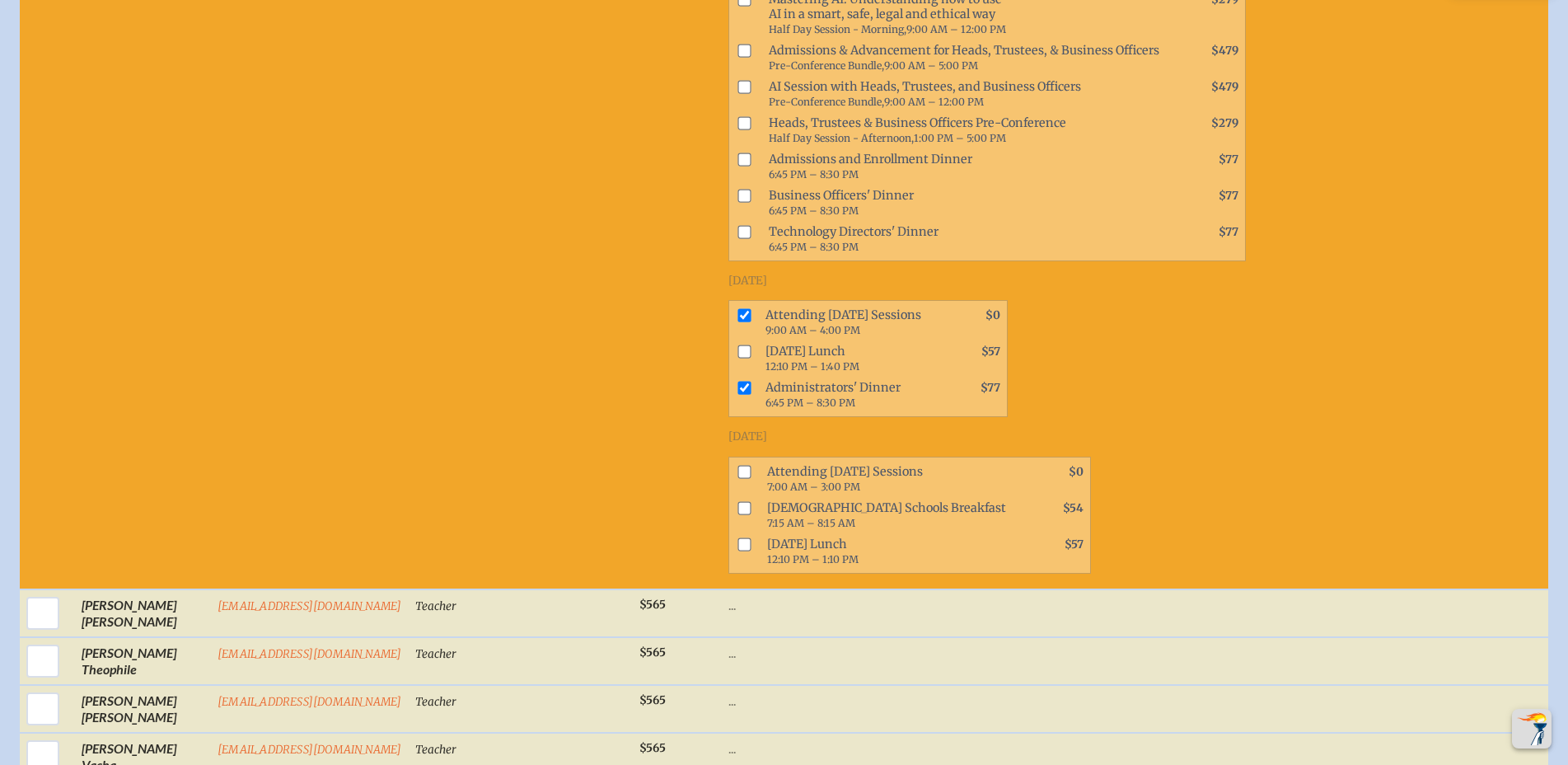
click at [738, 478] on input "checkbox" at bounding box center [744, 471] width 13 height 13
checkbox input "true"
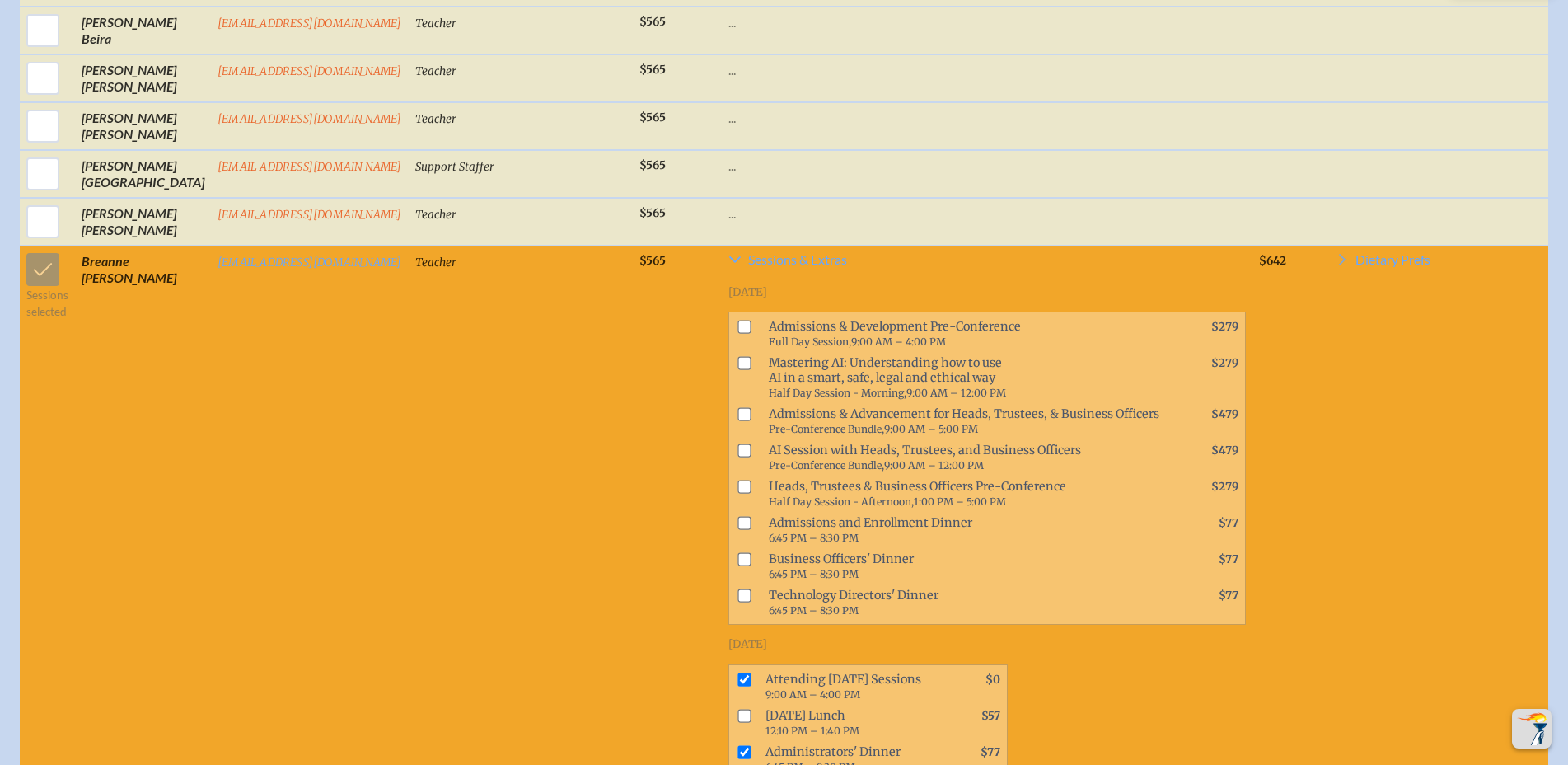
scroll to position [394, 0]
